Goal: Complete application form

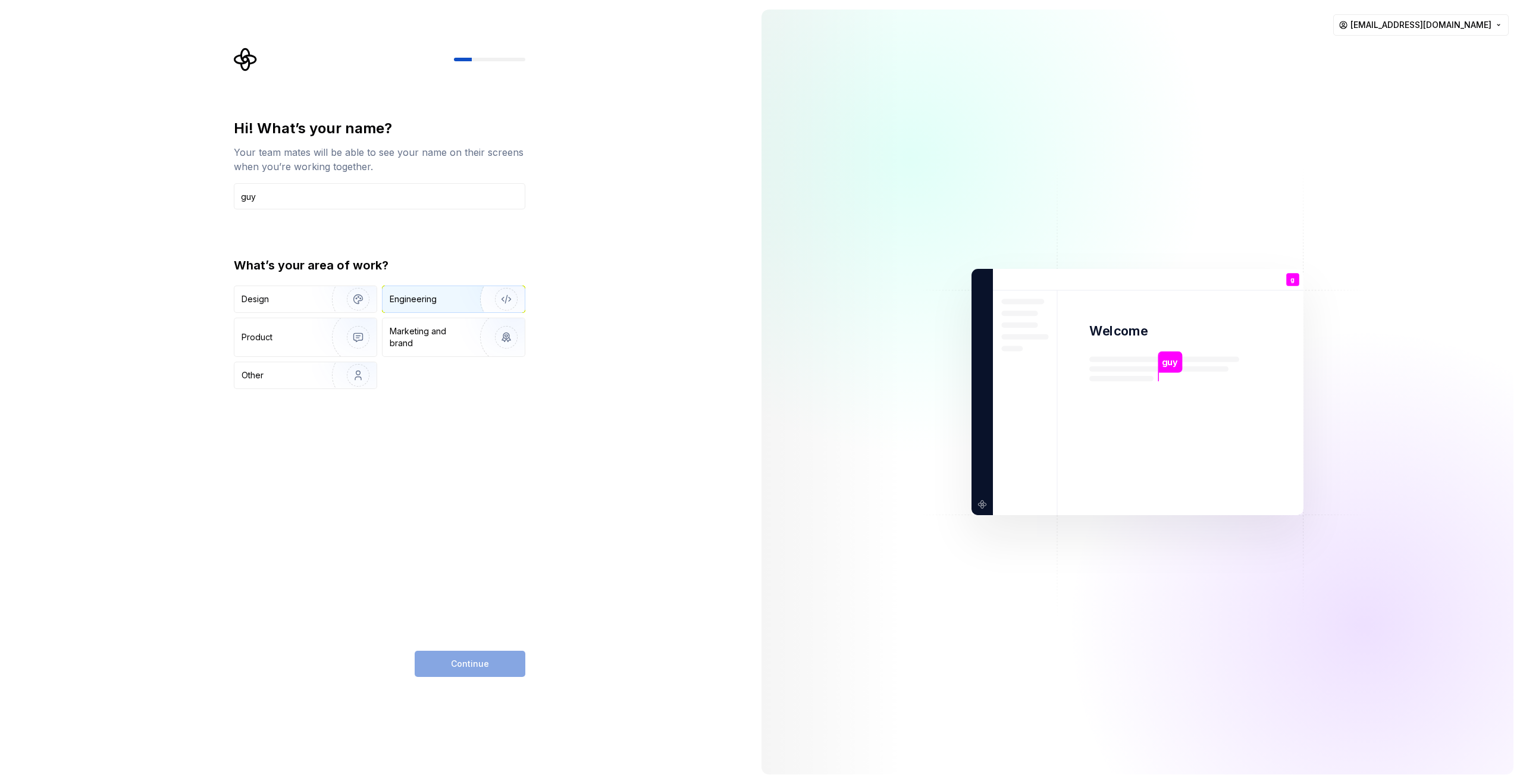
type input "guy"
click at [436, 303] on div "Engineering" at bounding box center [413, 299] width 47 height 12
click at [480, 660] on span "Continue" at bounding box center [470, 664] width 38 height 12
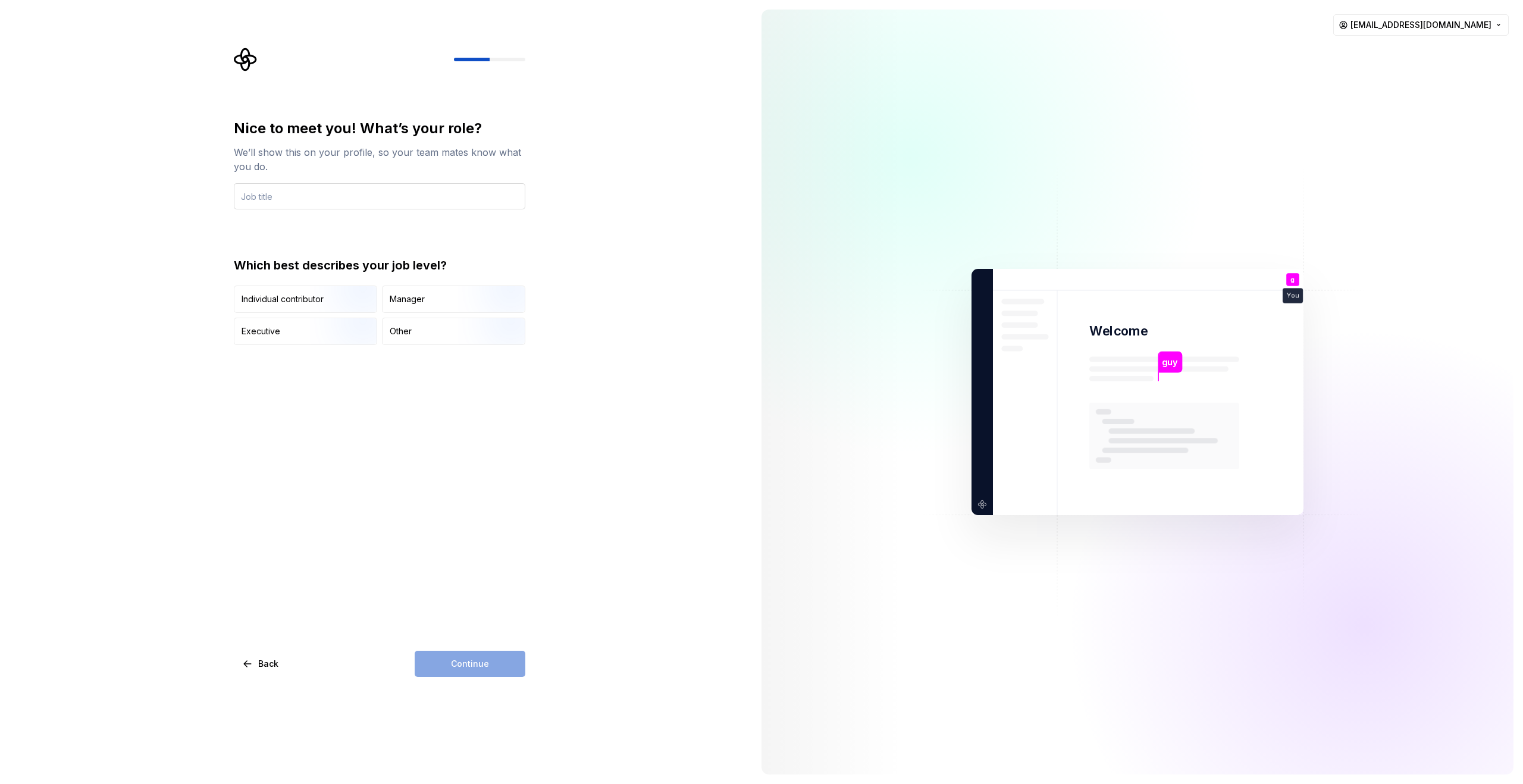
click at [315, 194] on input "text" at bounding box center [380, 196] width 292 height 26
type input "engineer"
click at [316, 304] on img "button" at bounding box center [348, 314] width 76 height 80
click at [466, 663] on span "Continue" at bounding box center [470, 664] width 38 height 12
